Goal: Navigation & Orientation: Understand site structure

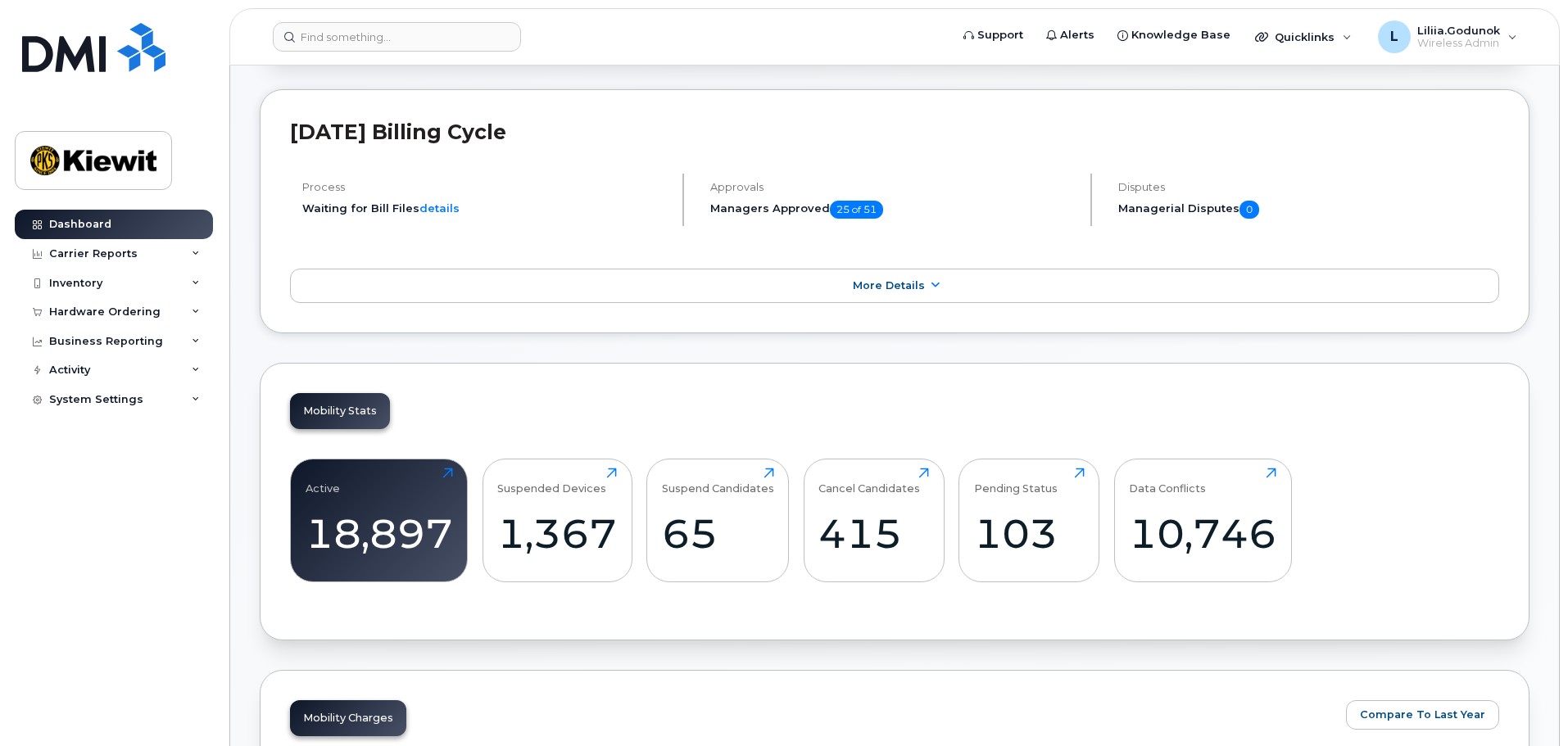
scroll to position [409, 0]
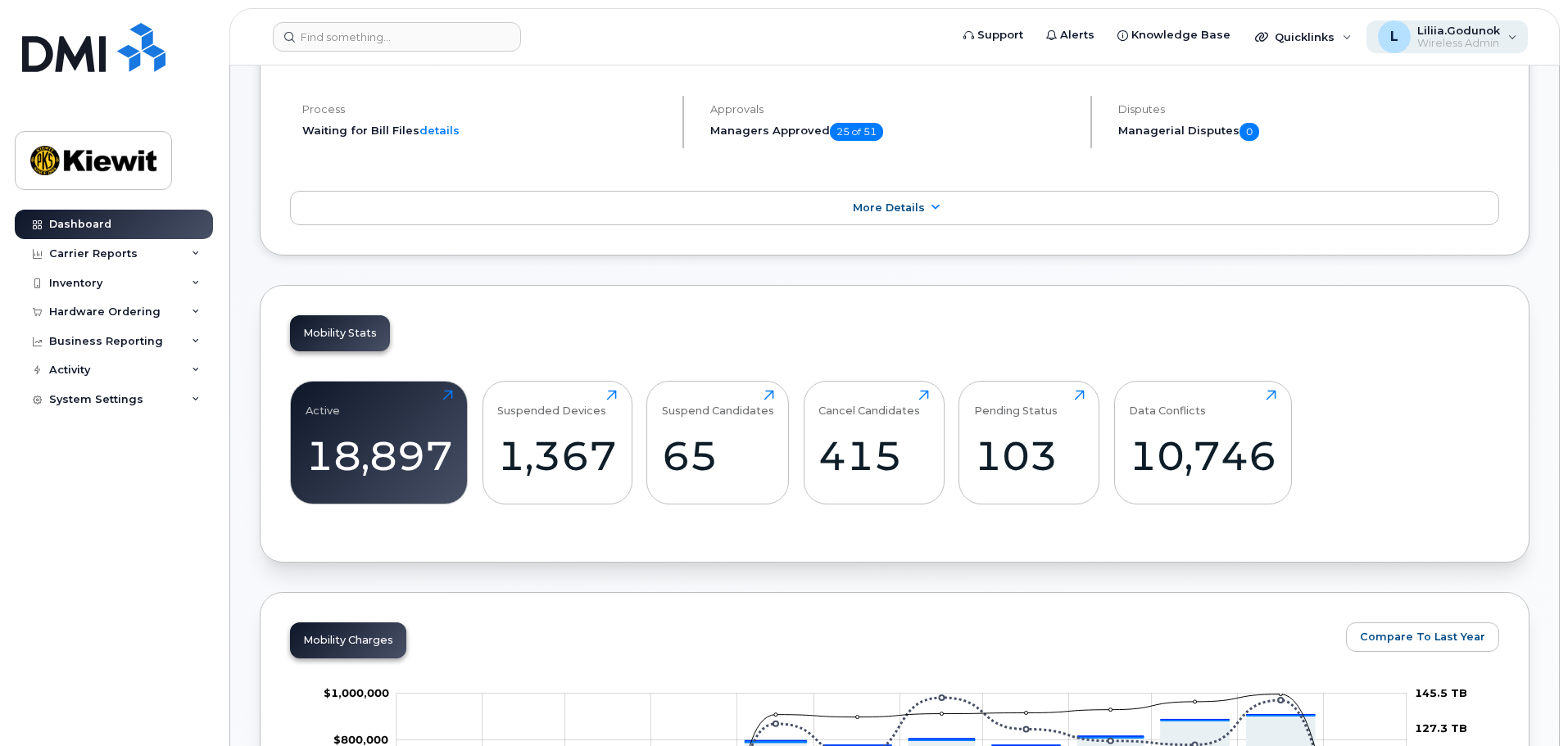
click at [1497, 43] on span "Wireless Admin" at bounding box center [1459, 43] width 83 height 13
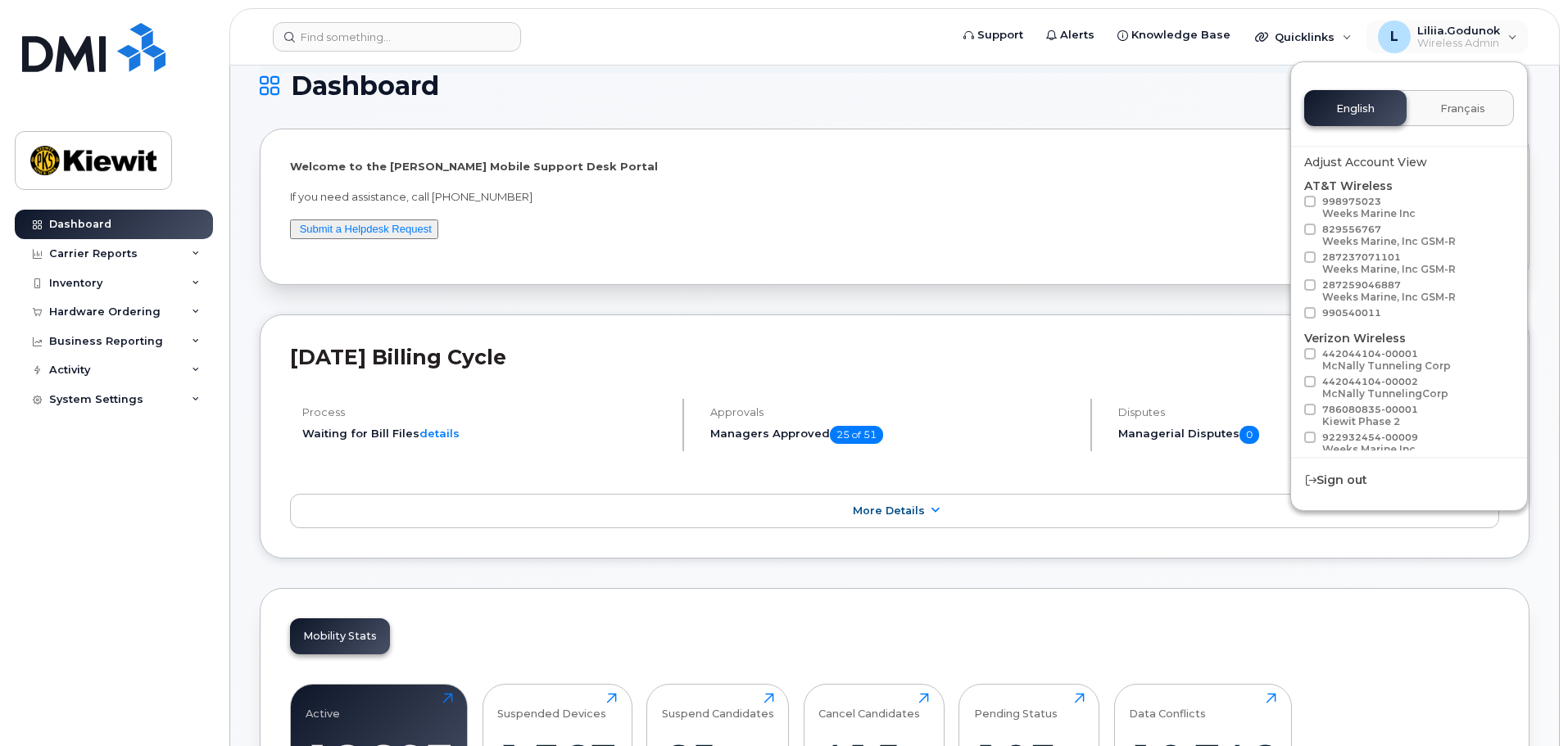
scroll to position [82, 0]
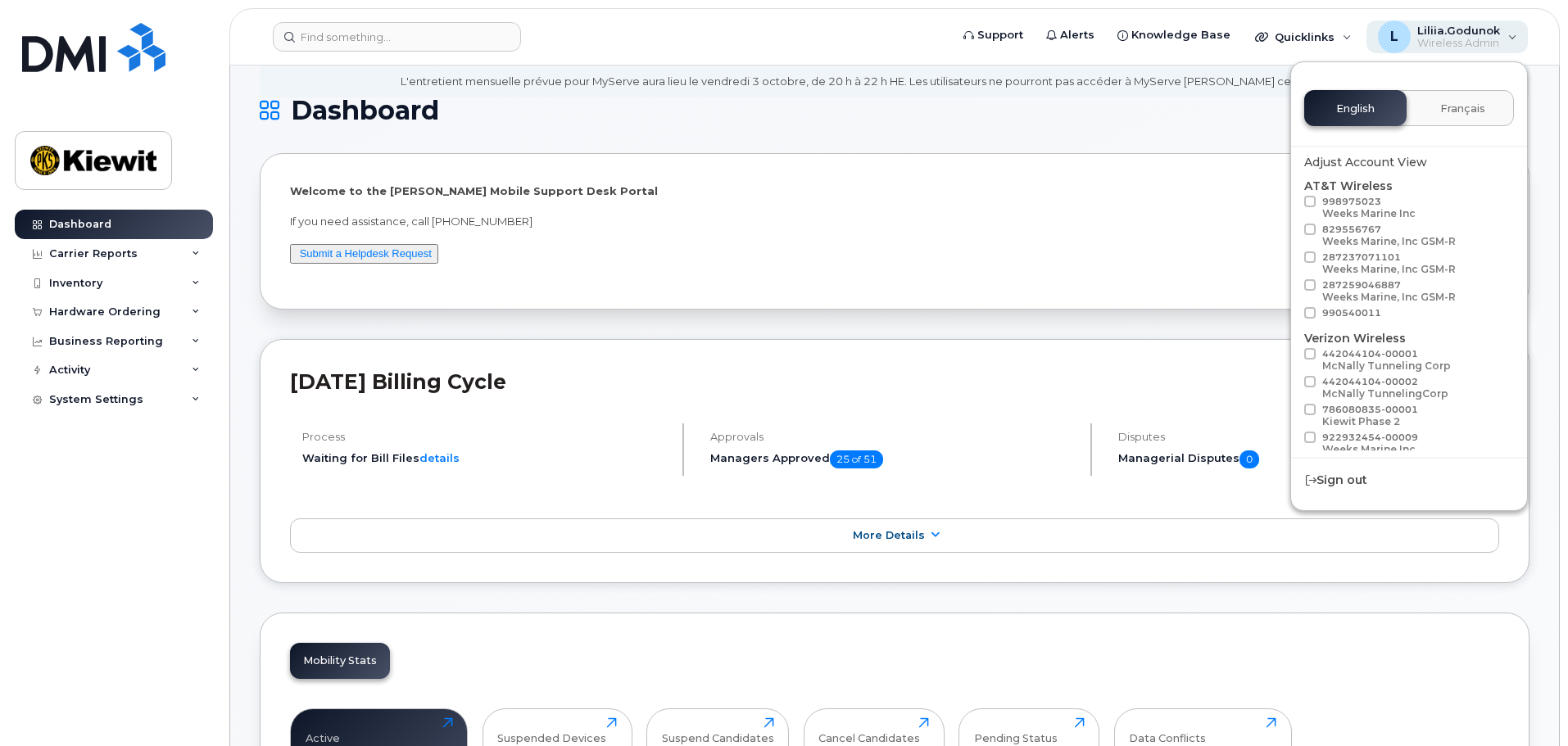
click at [1437, 37] on span "Wireless Admin" at bounding box center [1459, 43] width 83 height 13
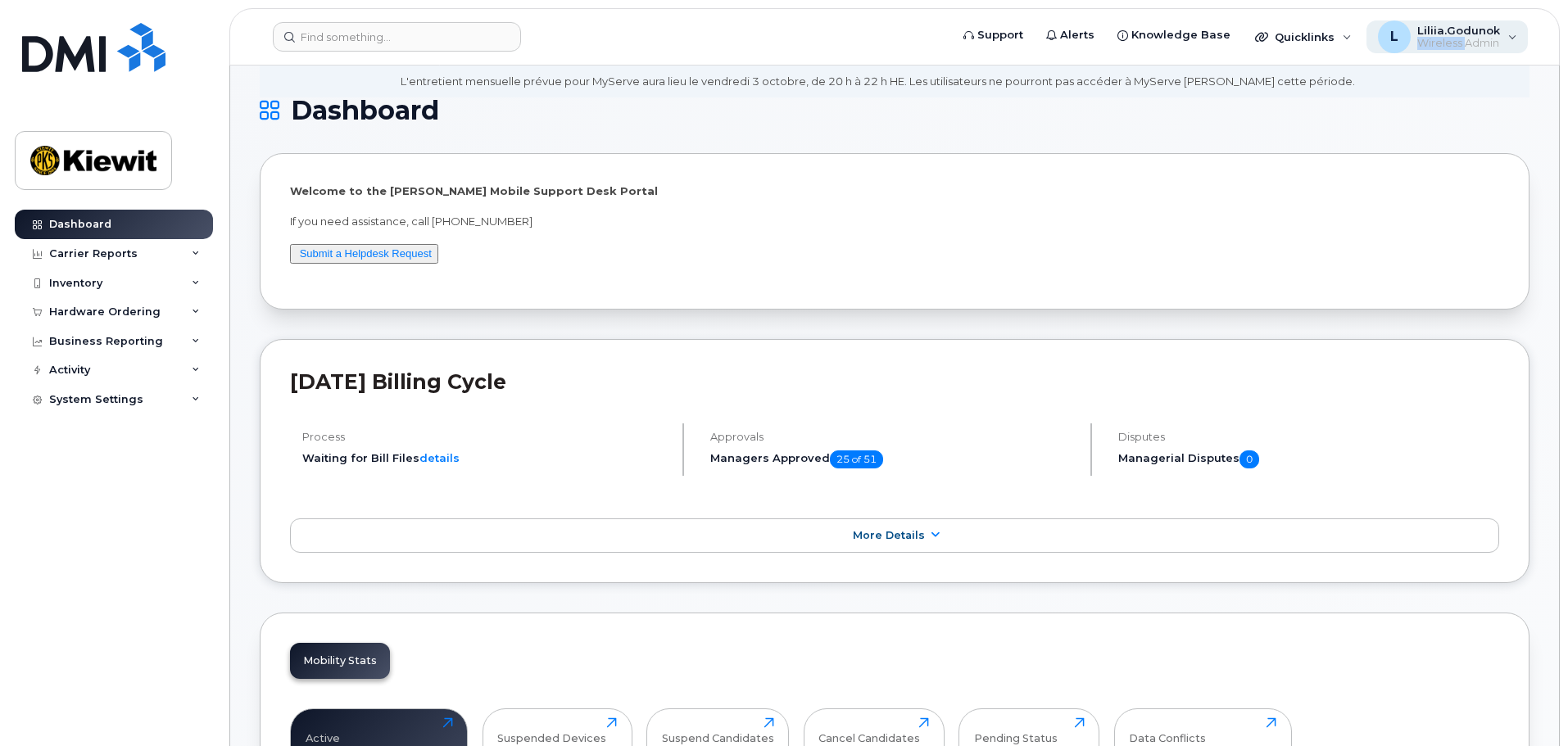
click at [1437, 37] on span "Wireless Admin" at bounding box center [1459, 43] width 83 height 13
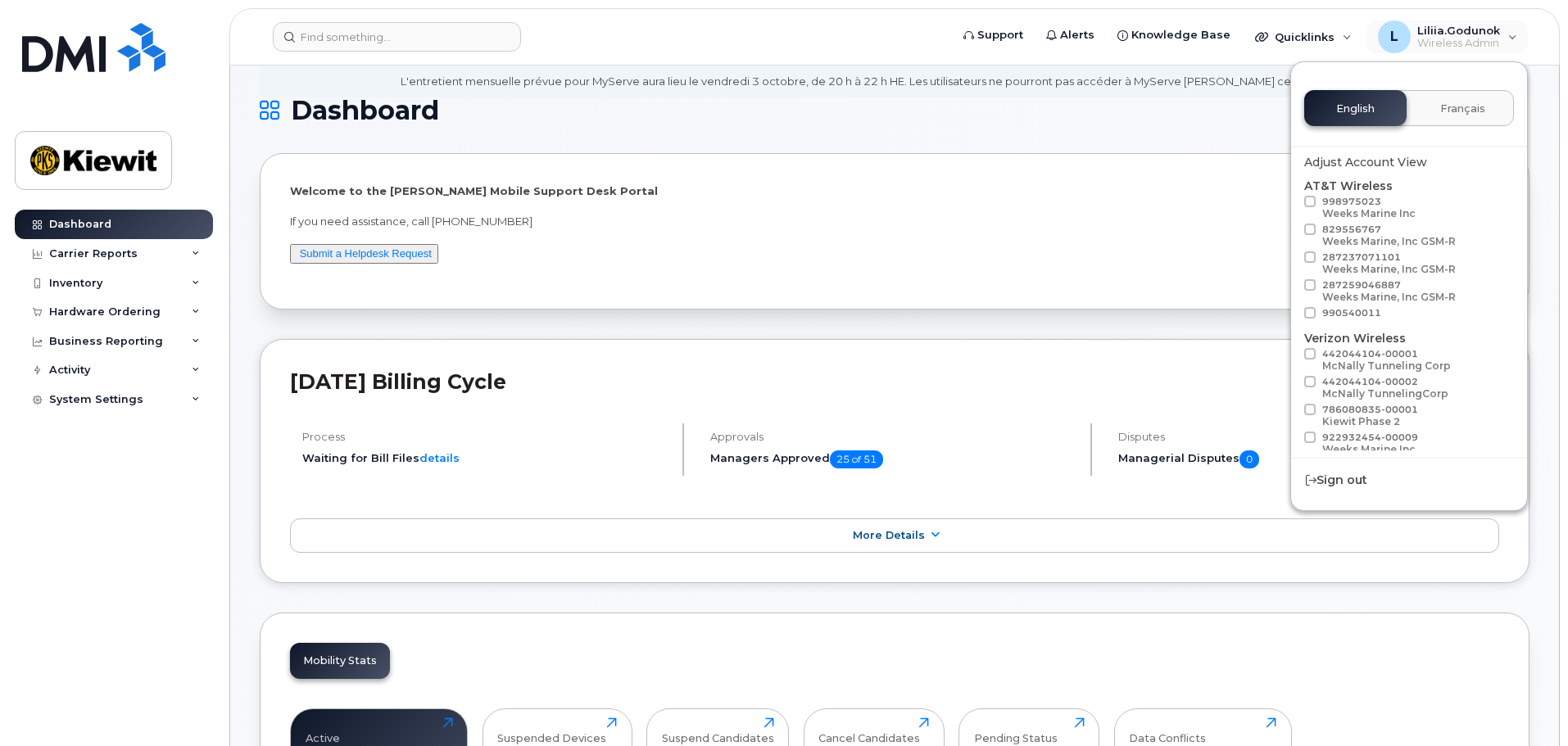
click at [216, 434] on div "Dashboard Carrier Reports Monthly Billing Data Daily Data Pooling Average Costi…" at bounding box center [116, 465] width 202 height 512
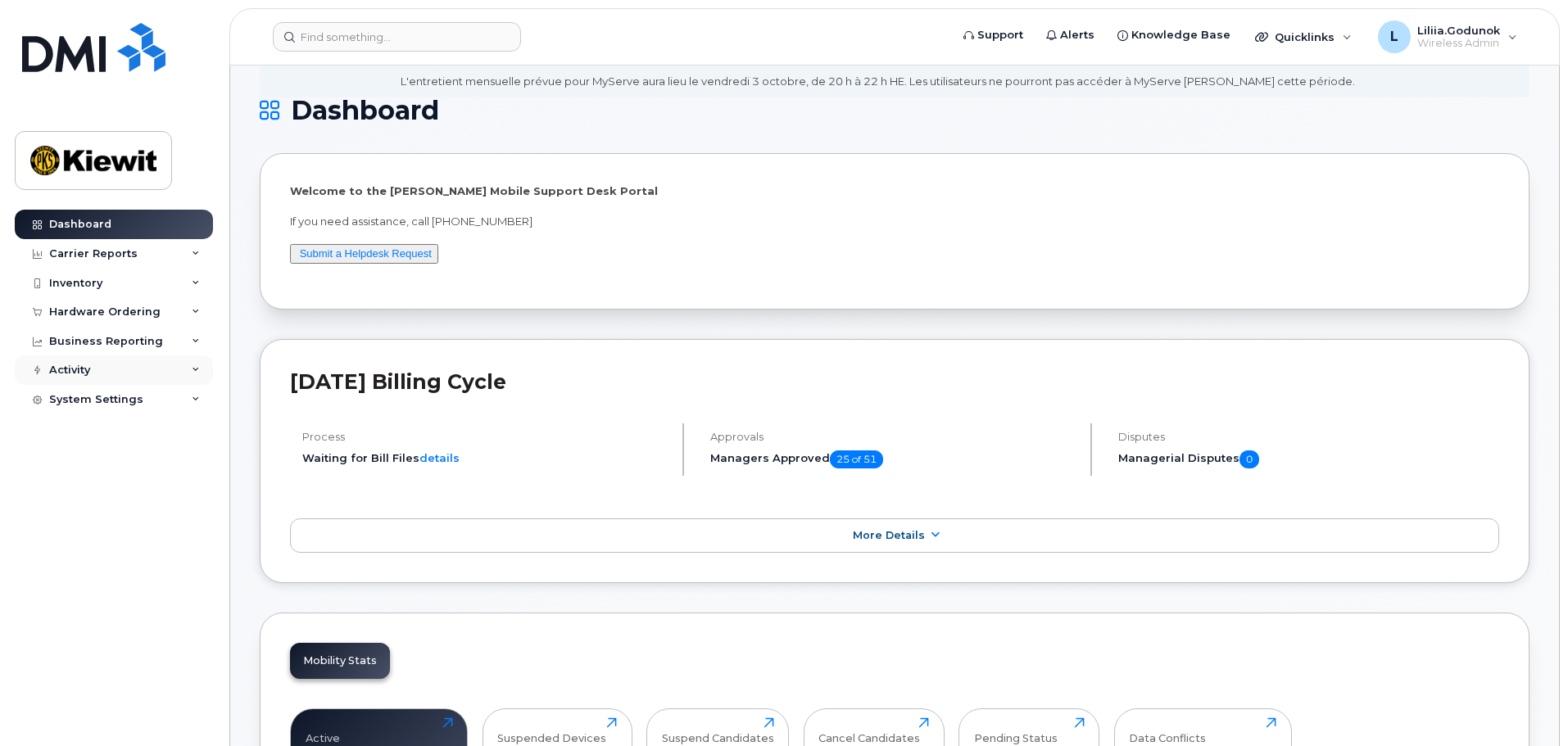
click at [107, 364] on div "Activity" at bounding box center [114, 369] width 198 height 29
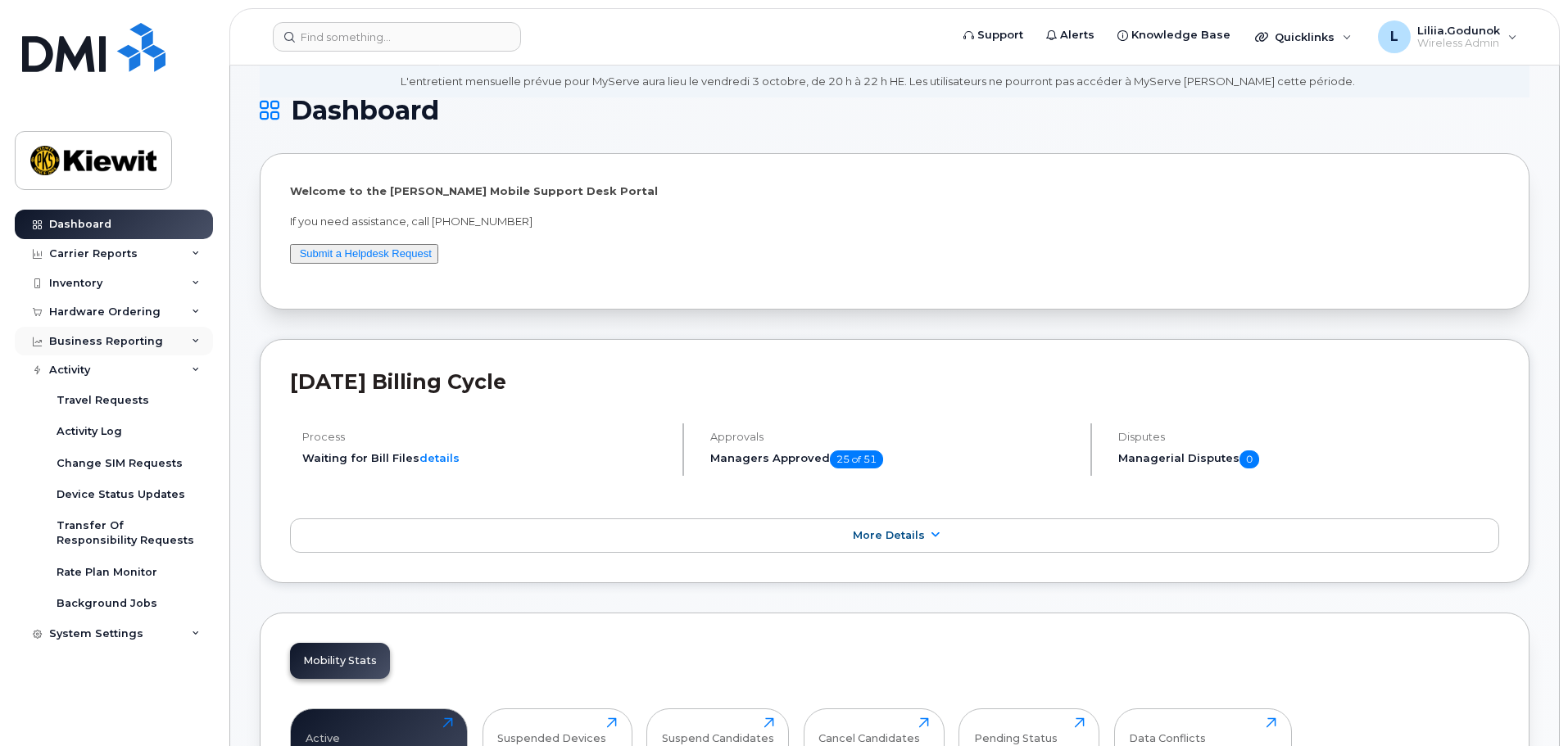
click at [151, 348] on div "Business Reporting" at bounding box center [114, 341] width 198 height 29
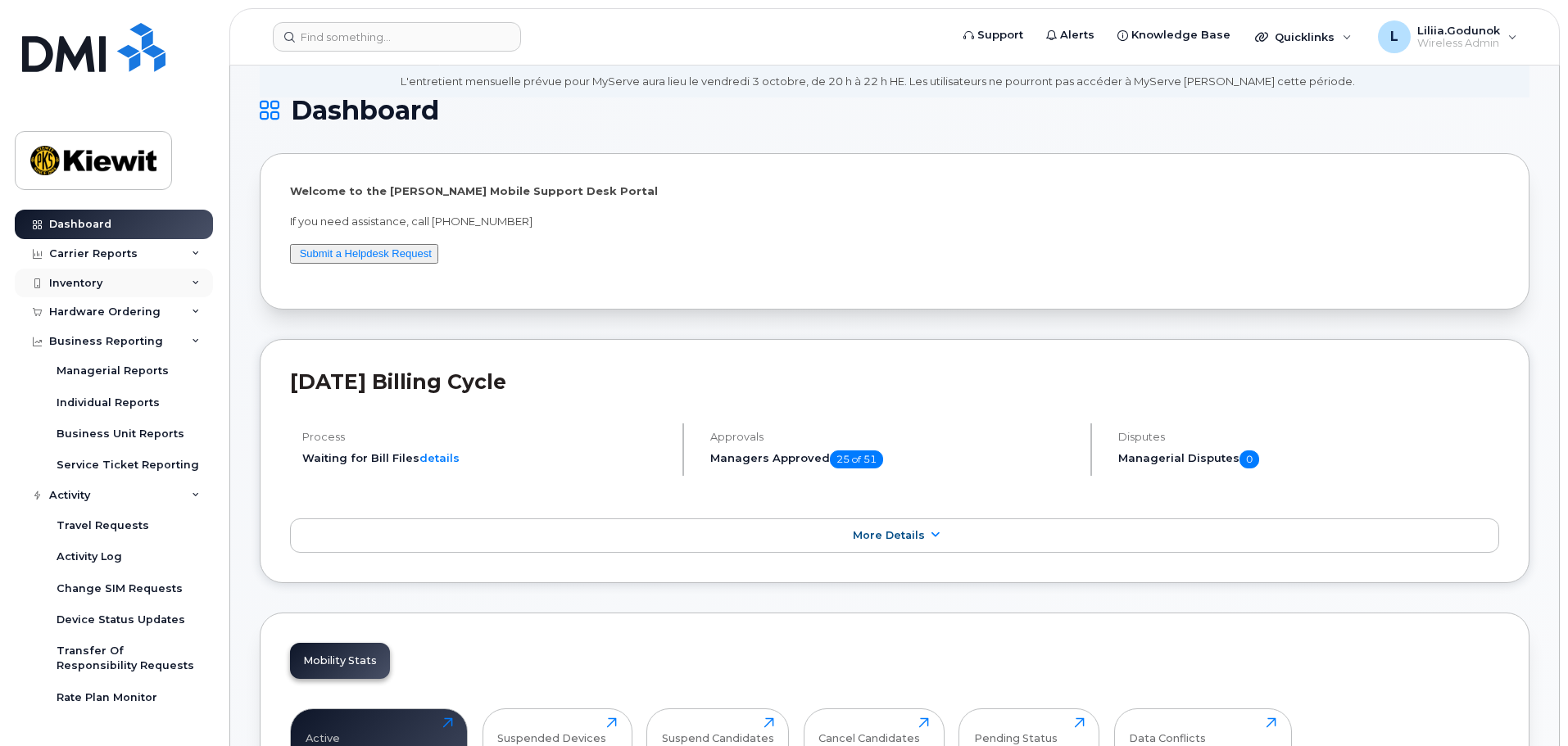
click at [196, 282] on div "Inventory" at bounding box center [114, 282] width 198 height 29
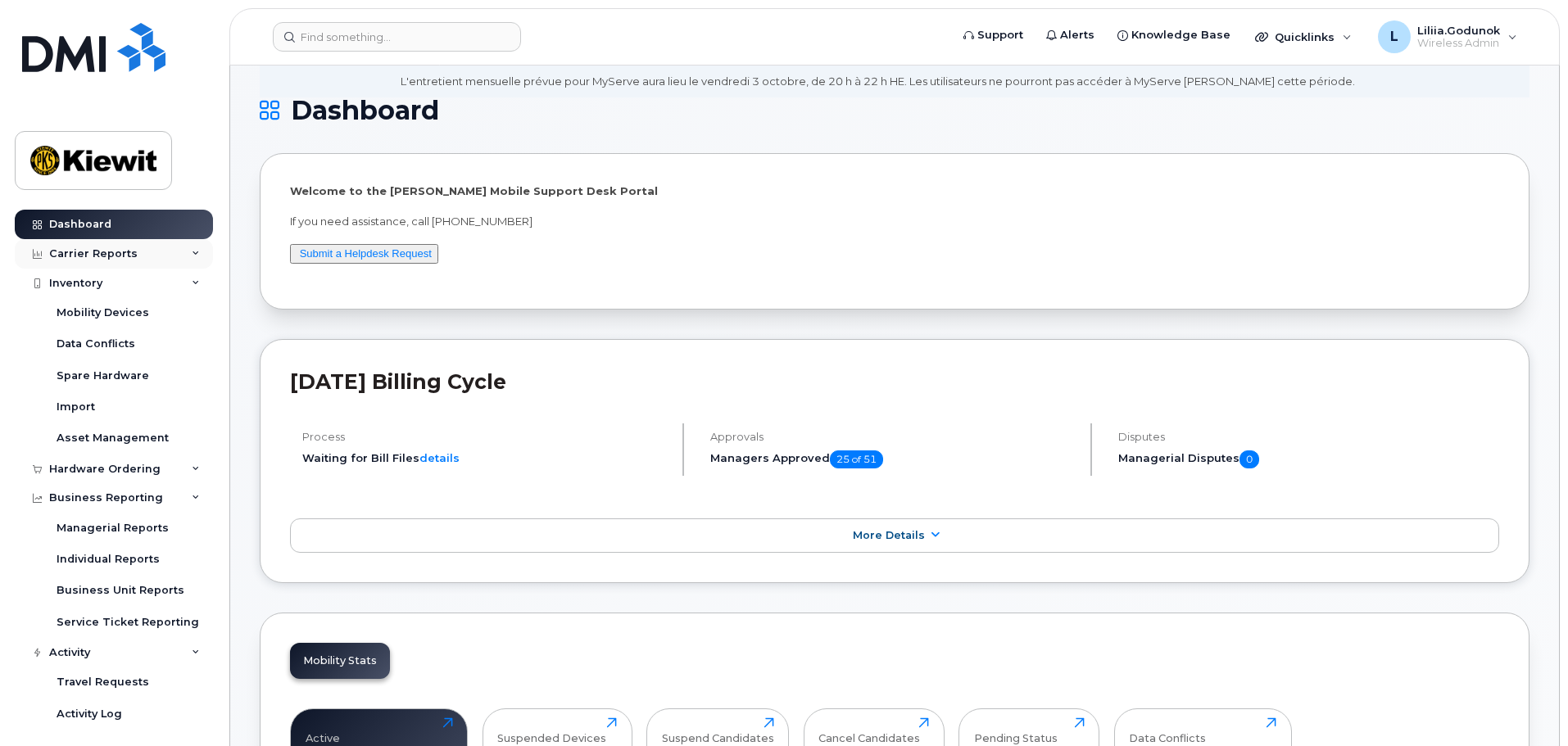
click at [199, 256] on div "Carrier Reports" at bounding box center [114, 253] width 198 height 29
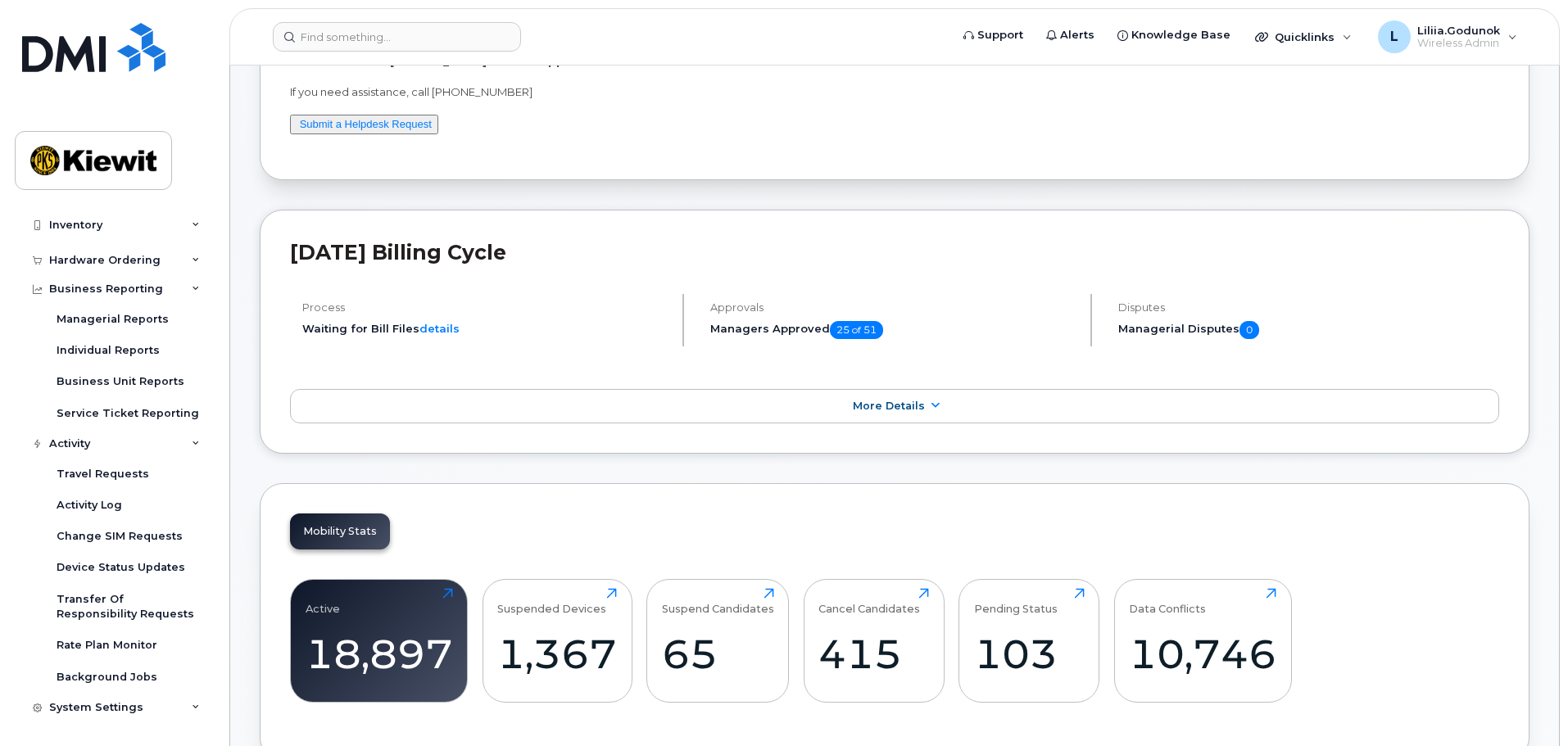
scroll to position [327, 0]
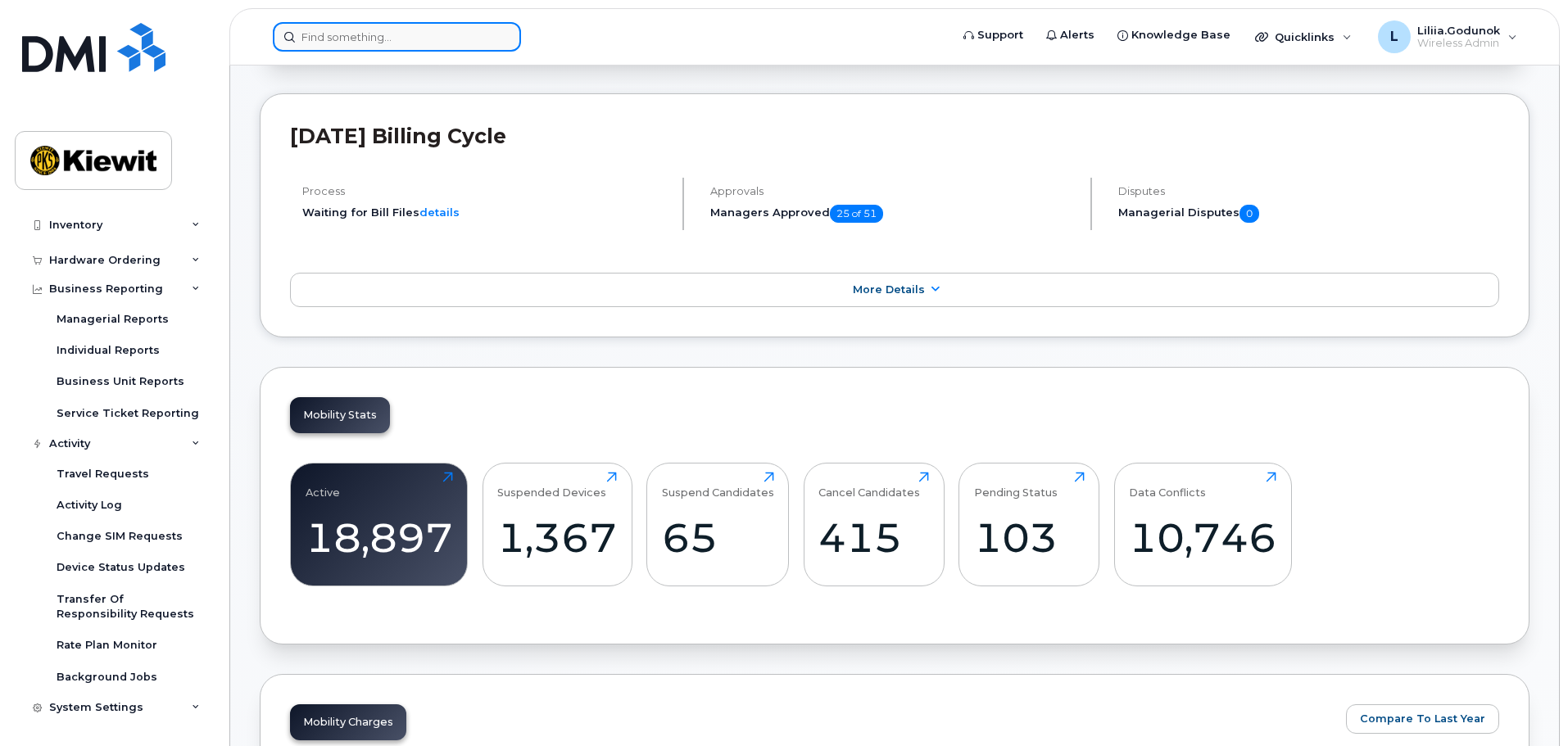
click at [312, 41] on input at bounding box center [396, 36] width 248 height 29
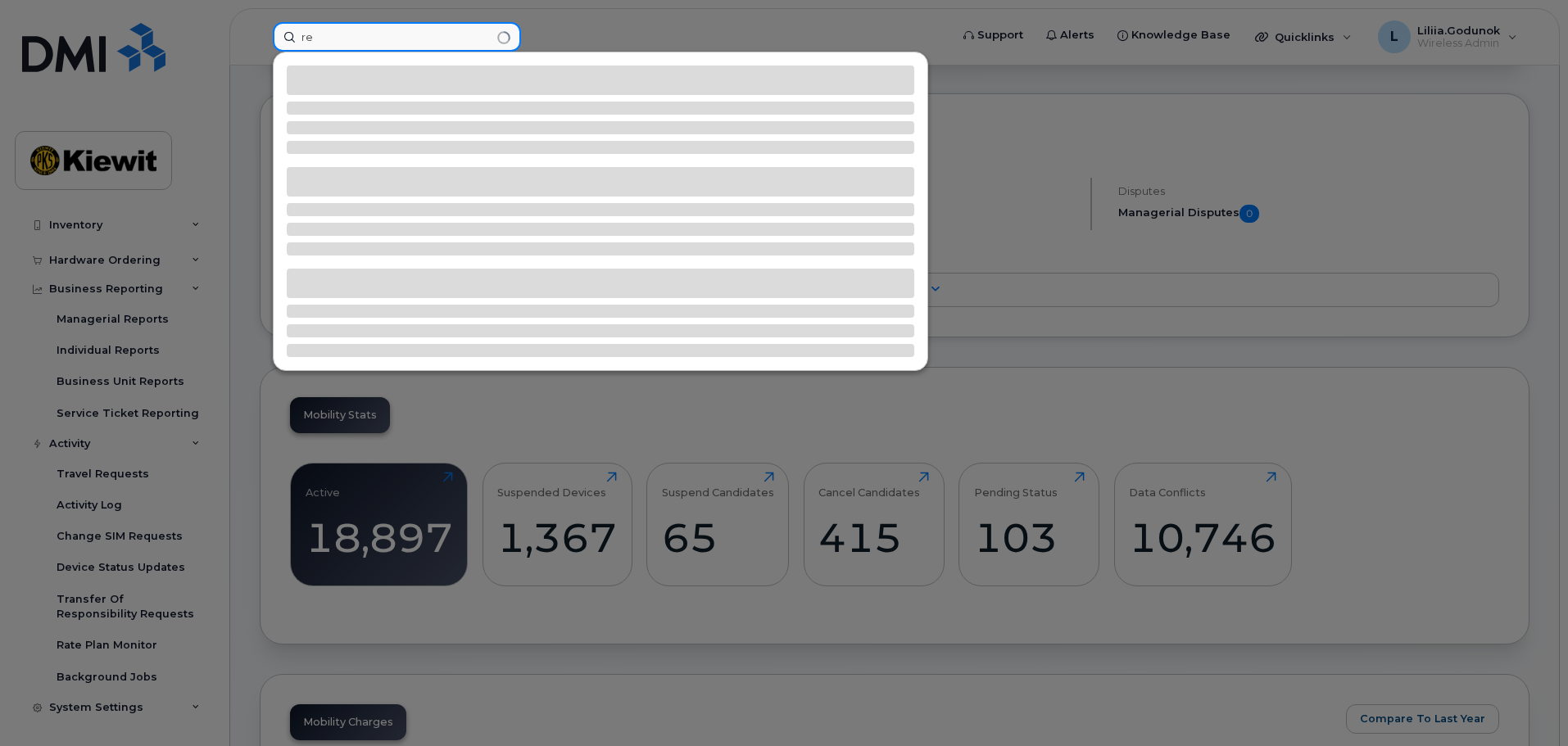
type input "r"
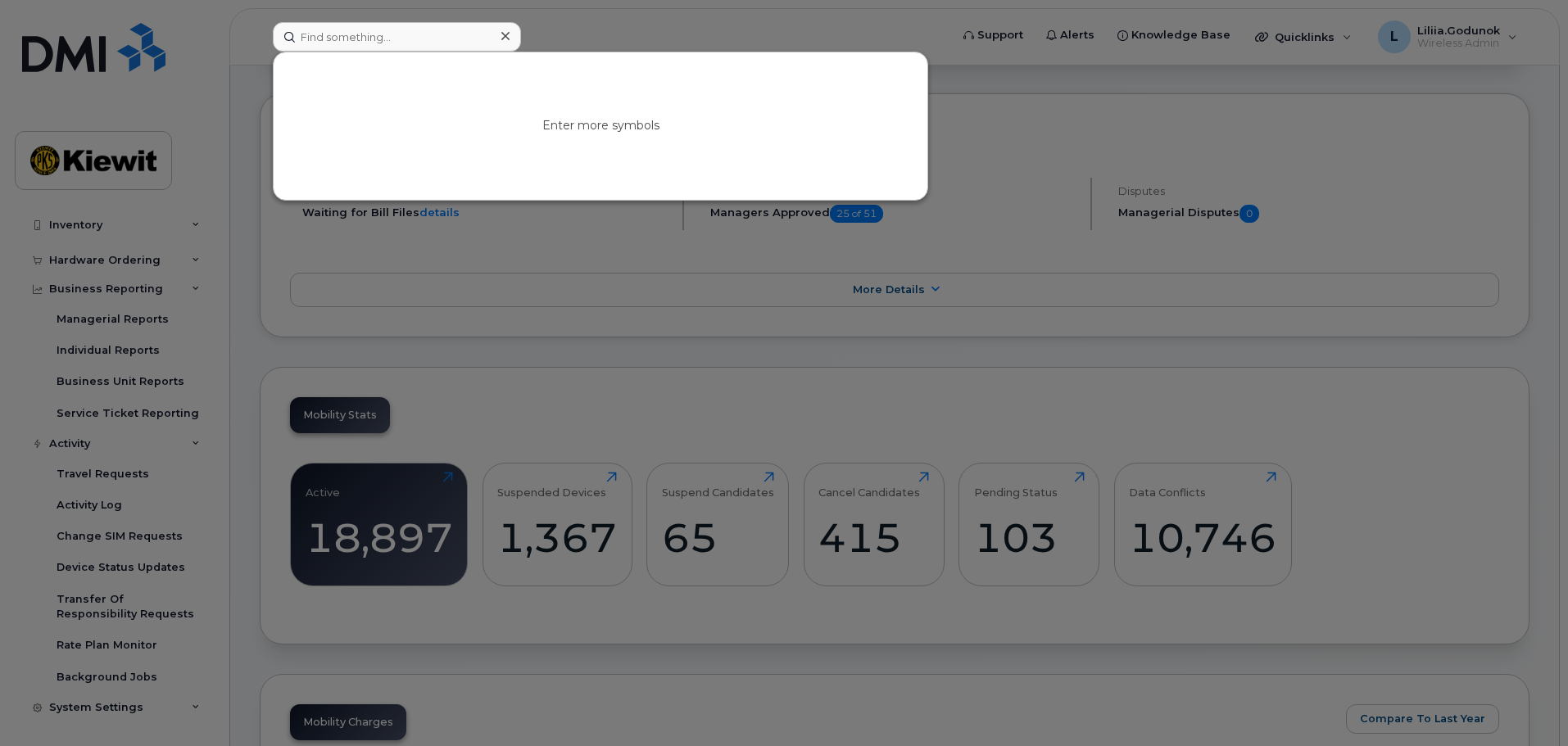
click at [1306, 348] on div at bounding box center [784, 373] width 1568 height 746
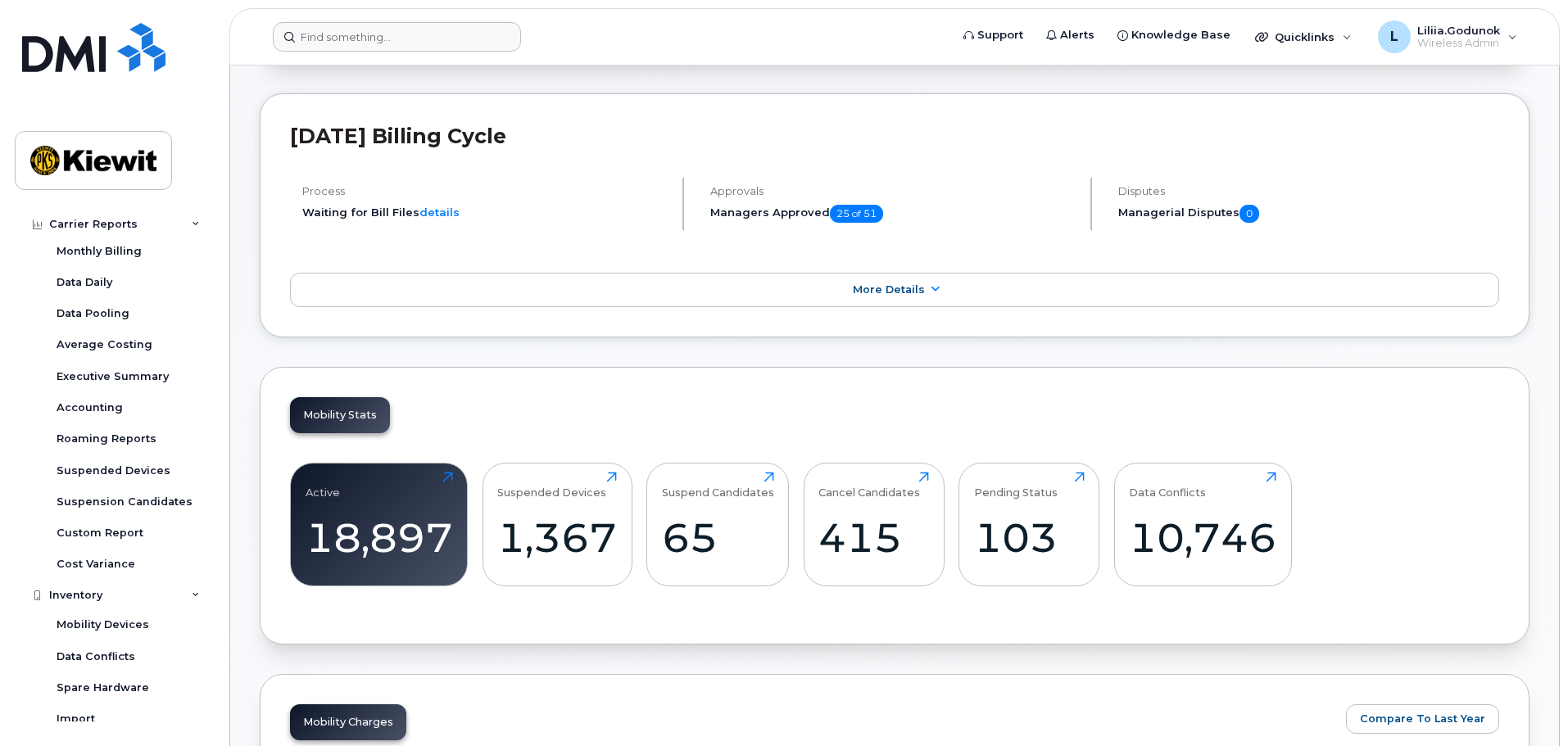
scroll to position [0, 0]
